Goal: Information Seeking & Learning: Check status

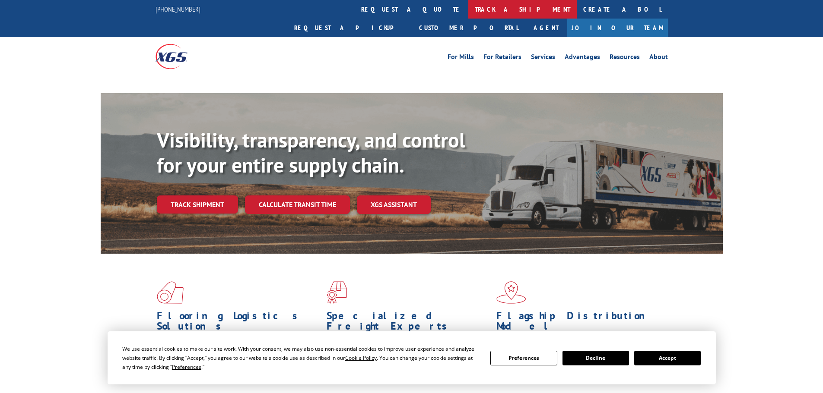
click at [468, 11] on link "track a shipment" at bounding box center [522, 9] width 108 height 19
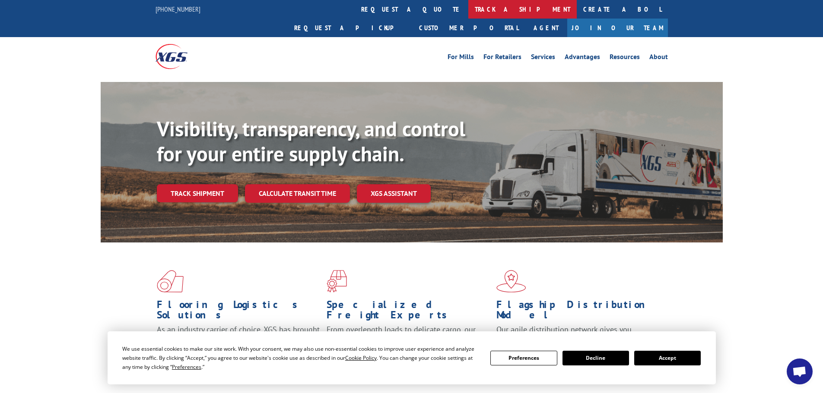
click at [468, 13] on link "track a shipment" at bounding box center [522, 9] width 108 height 19
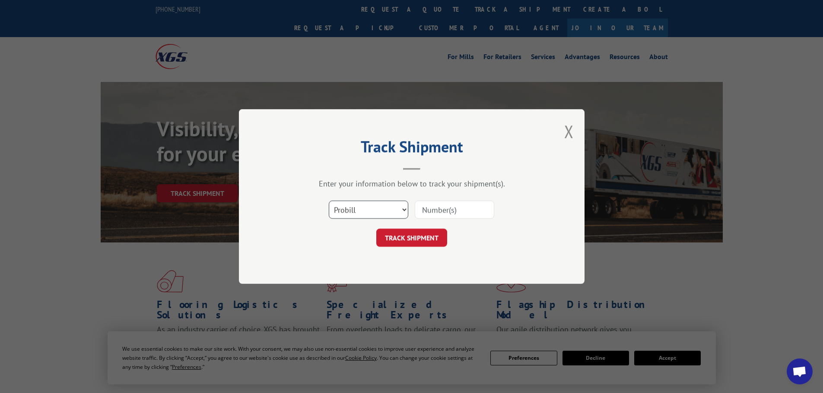
click at [355, 212] on select "Select category... Probill BOL PO" at bounding box center [368, 210] width 79 height 18
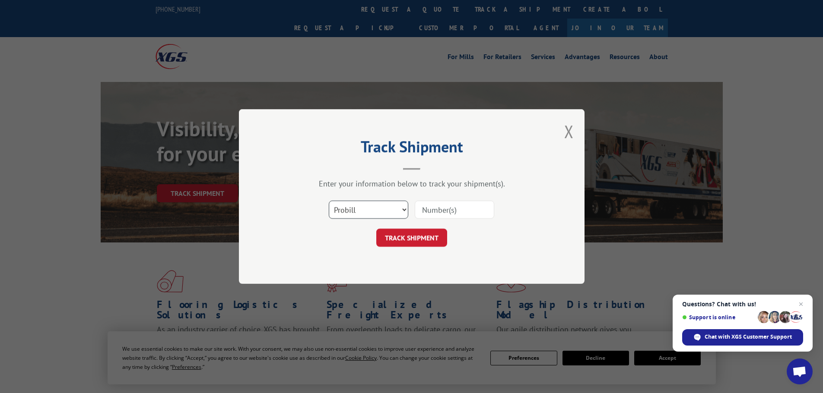
select select "bol"
click at [329, 201] on select "Select category... Probill BOL PO" at bounding box center [368, 210] width 79 height 18
click at [431, 209] on input at bounding box center [454, 210] width 79 height 18
paste input "7067698"
type input "7067698"
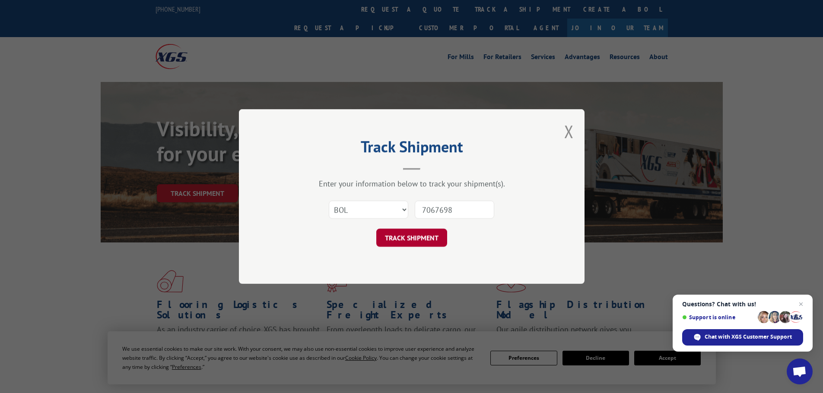
click at [434, 235] on button "TRACK SHIPMENT" at bounding box center [411, 238] width 71 height 18
